Goal: Task Accomplishment & Management: Use online tool/utility

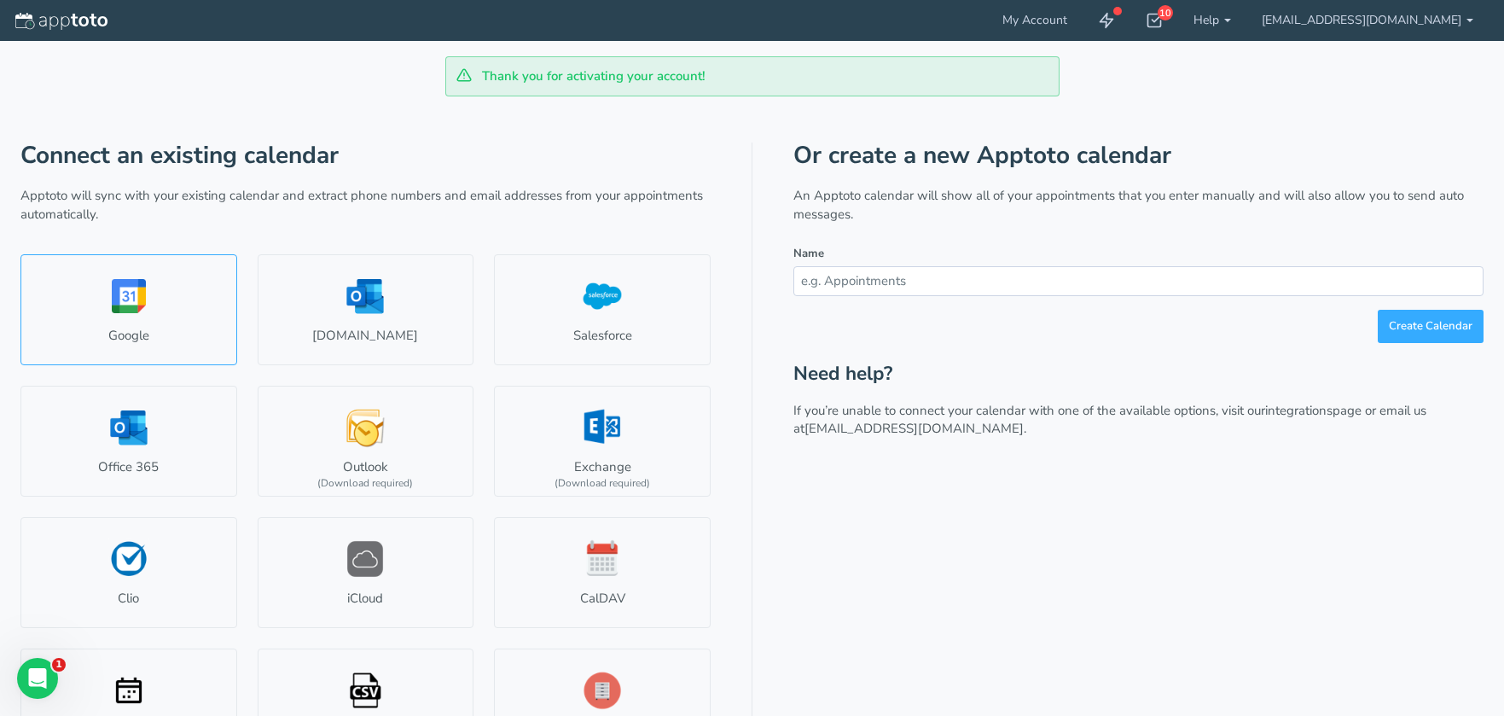
scroll to position [54, 0]
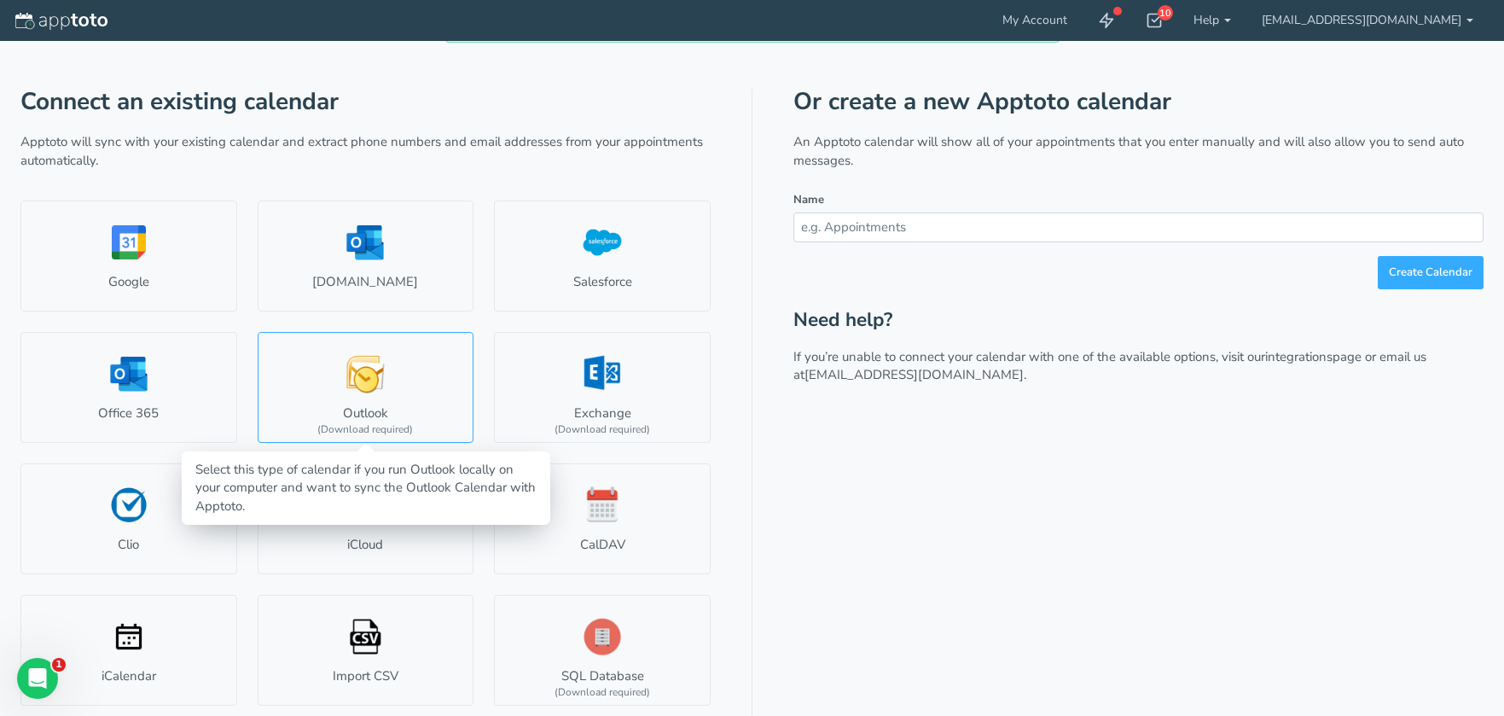
click at [367, 398] on link "Outlook (Download required)" at bounding box center [366, 387] width 217 height 111
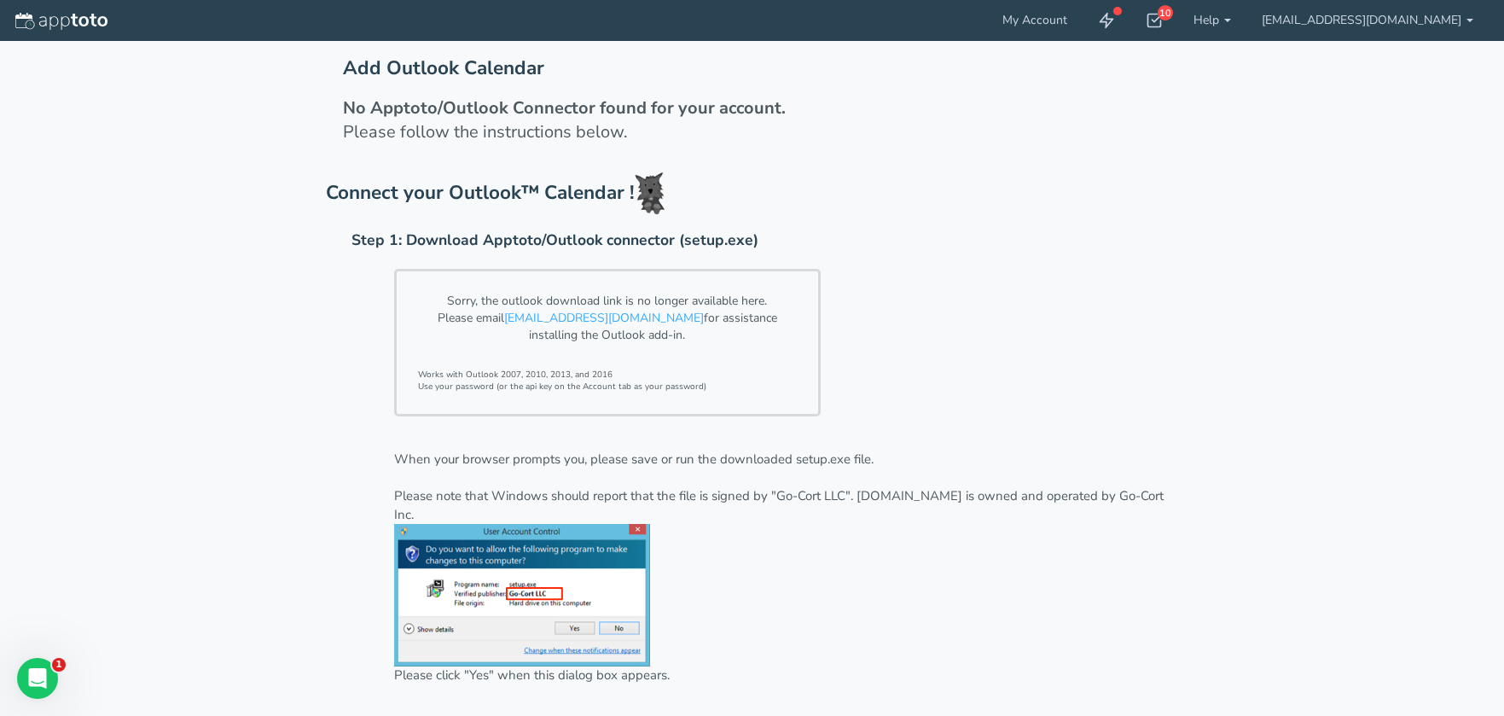
click at [745, 346] on div "Sorry, the outlook download link is no longer available here. Please email [EMA…" at bounding box center [607, 343] width 427 height 148
click at [601, 318] on link "support@apptoto.com" at bounding box center [604, 318] width 200 height 16
